Goal: Task Accomplishment & Management: Complete application form

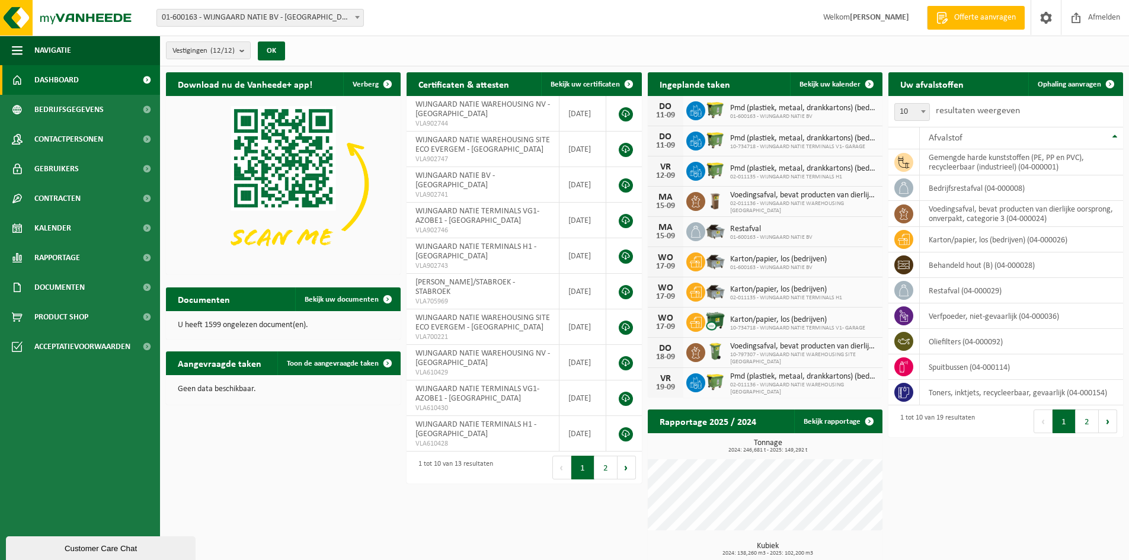
click at [76, 83] on span "Dashboard" at bounding box center [56, 80] width 44 height 30
click at [1053, 82] on span "Ophaling aanvragen" at bounding box center [1068, 85] width 63 height 8
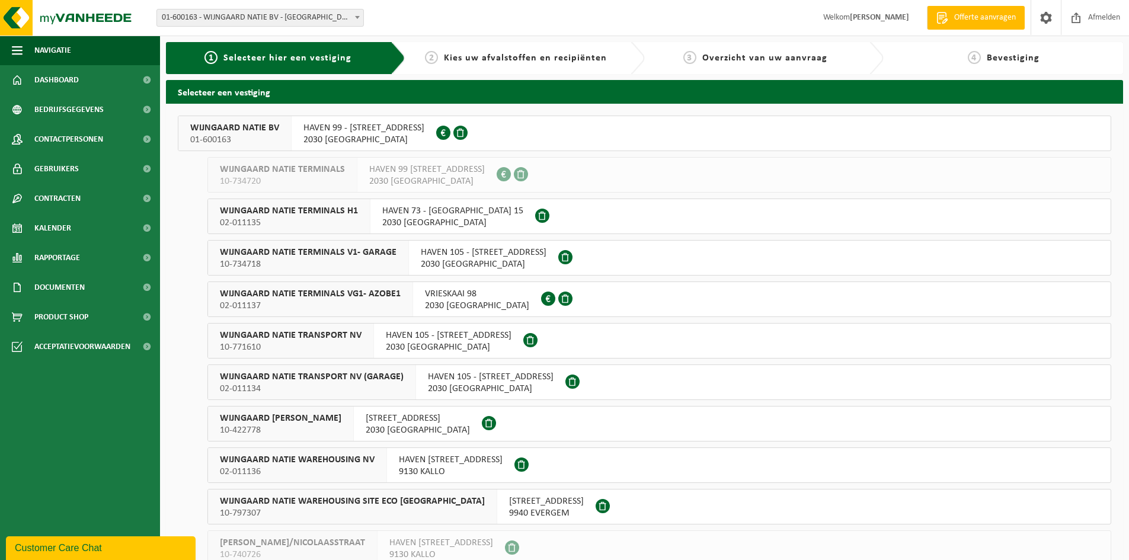
click at [397, 258] on div "WIJNGAARD NATIE TERMINALS V1- GARAGE 10-734718" at bounding box center [308, 258] width 201 height 34
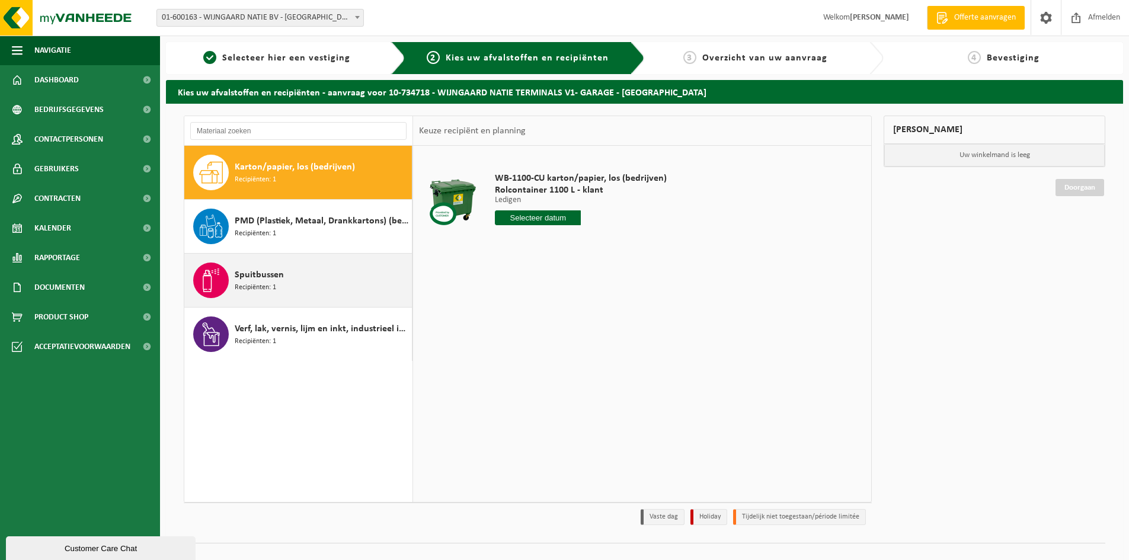
click at [255, 283] on span "Recipiënten: 1" at bounding box center [255, 287] width 41 height 11
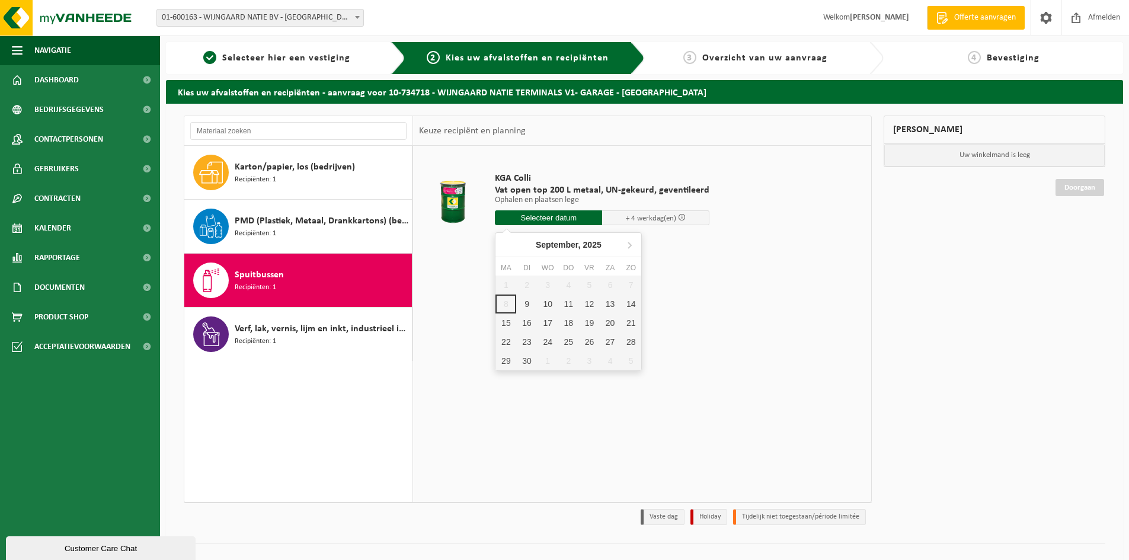
click at [578, 220] on input "text" at bounding box center [548, 217] width 107 height 15
click at [531, 308] on div "9" at bounding box center [526, 303] width 21 height 19
type input "Van 2025-09-09"
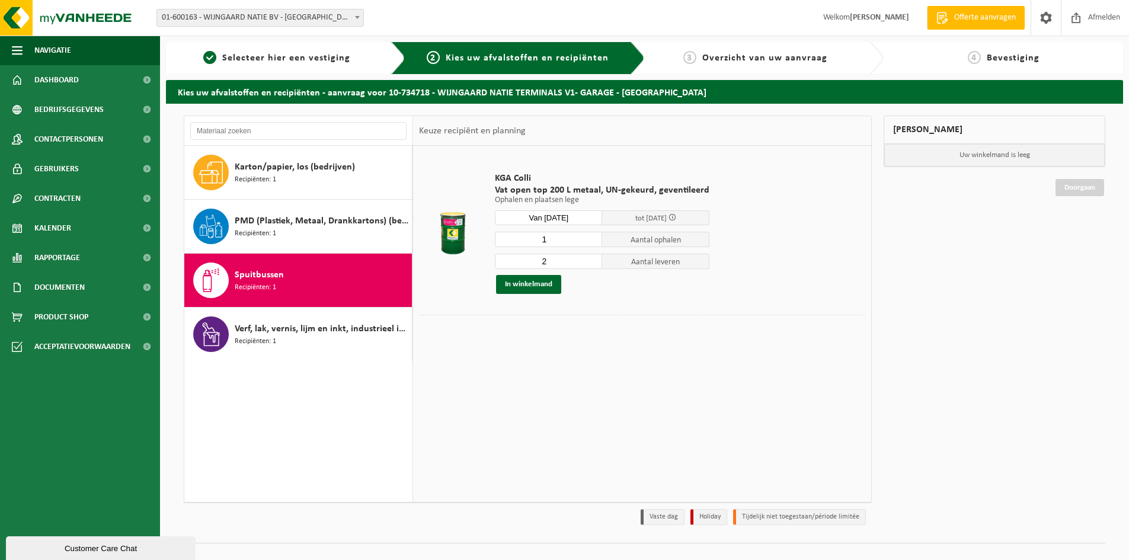
type input "1"
click at [593, 242] on input "1" at bounding box center [548, 239] width 107 height 15
type input "1"
click at [589, 264] on input "1" at bounding box center [548, 261] width 107 height 15
click at [536, 288] on button "In winkelmand" at bounding box center [528, 284] width 65 height 19
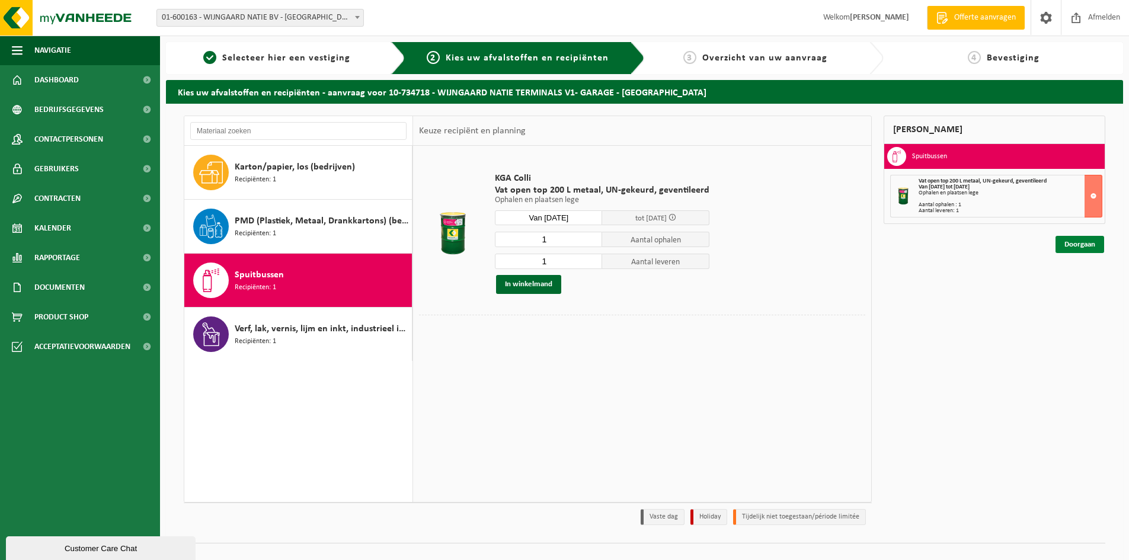
click at [1083, 247] on link "Doorgaan" at bounding box center [1079, 244] width 49 height 17
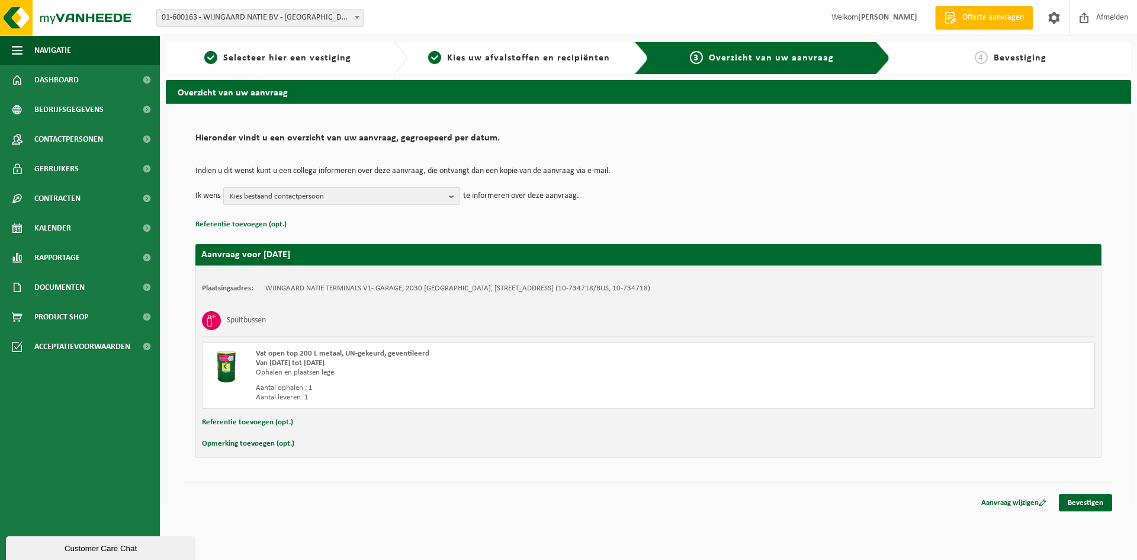
click at [454, 198] on b "button" at bounding box center [454, 196] width 11 height 17
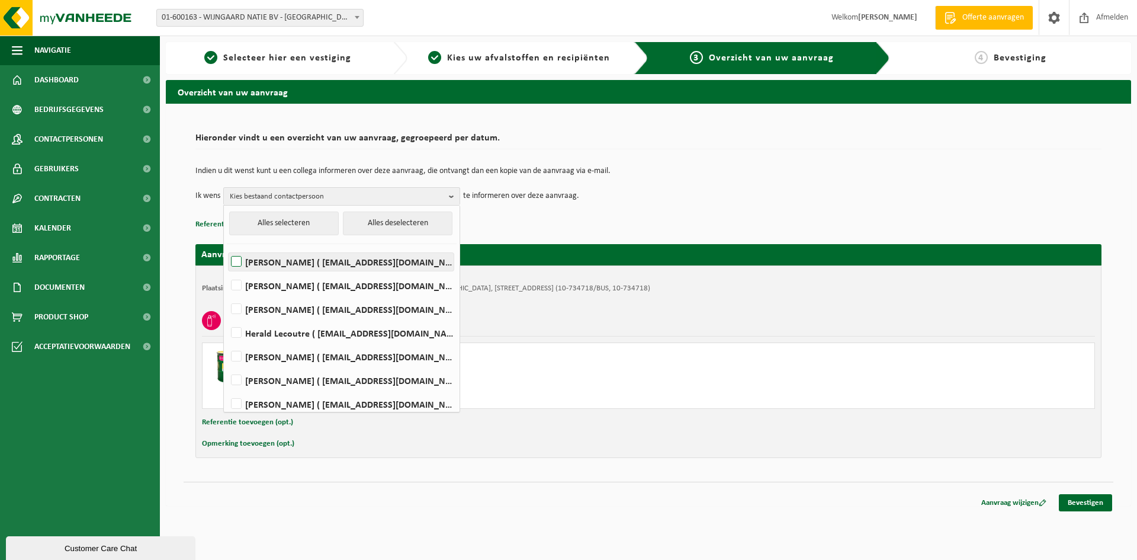
click at [303, 261] on label "[PERSON_NAME] ( [EMAIL_ADDRESS][DOMAIN_NAME] )" at bounding box center [341, 262] width 225 height 18
click at [227, 247] on input "[PERSON_NAME] ( [EMAIL_ADDRESS][DOMAIN_NAME] )" at bounding box center [226, 246] width 1 height 1
checkbox input "true"
click at [266, 288] on label "[PERSON_NAME] ( [EMAIL_ADDRESS][DOMAIN_NAME] )" at bounding box center [341, 286] width 225 height 18
click at [227, 271] on input "[PERSON_NAME] ( [EMAIL_ADDRESS][DOMAIN_NAME] )" at bounding box center [226, 270] width 1 height 1
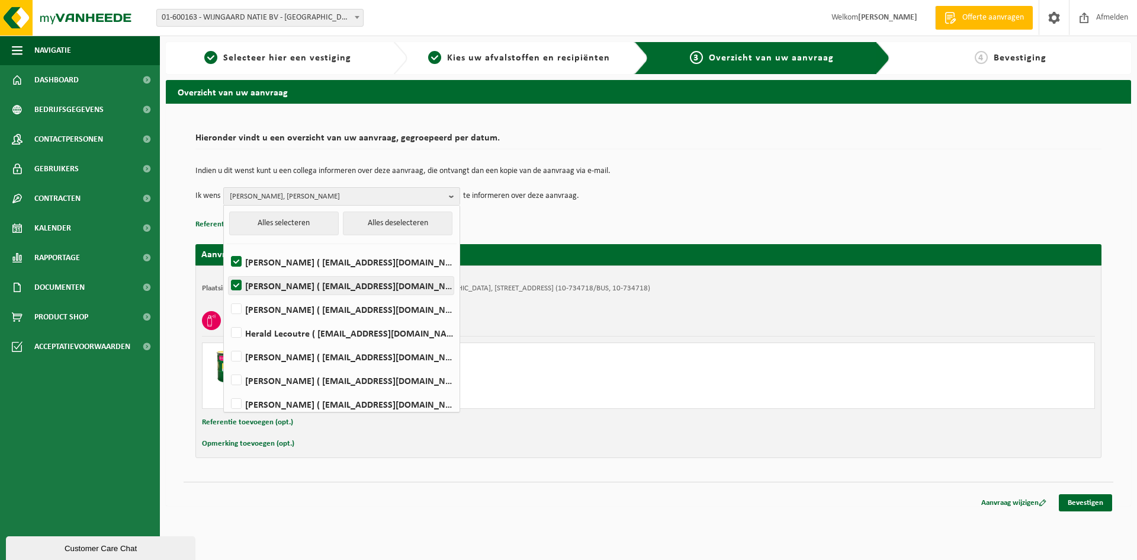
click at [242, 284] on label "[PERSON_NAME] ( [EMAIL_ADDRESS][DOMAIN_NAME] )" at bounding box center [341, 286] width 225 height 18
click at [227, 271] on input "[PERSON_NAME] ( [EMAIL_ADDRESS][DOMAIN_NAME] )" at bounding box center [226, 270] width 1 height 1
checkbox input "false"
click at [1092, 504] on link "Bevestigen" at bounding box center [1085, 502] width 53 height 17
